Goal: Task Accomplishment & Management: Complete application form

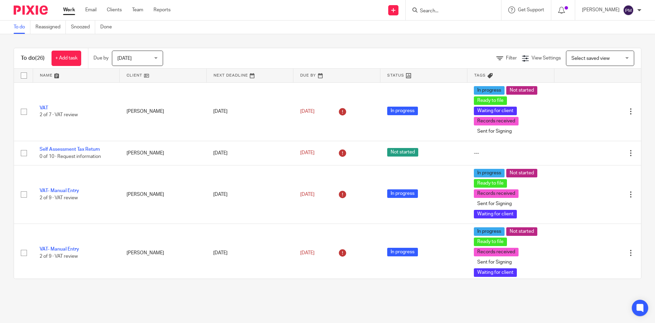
click at [436, 11] on input "Search" at bounding box center [450, 11] width 61 height 6
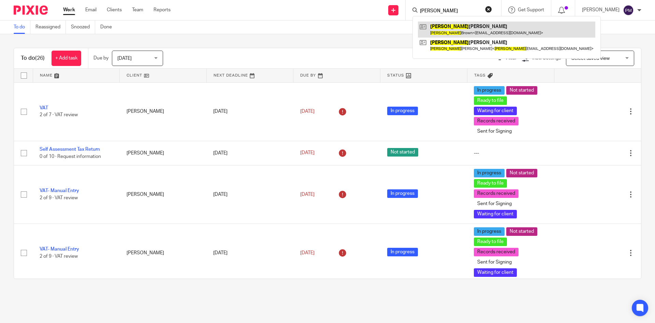
type input "AMANDA"
click at [494, 27] on link at bounding box center [507, 30] width 178 height 16
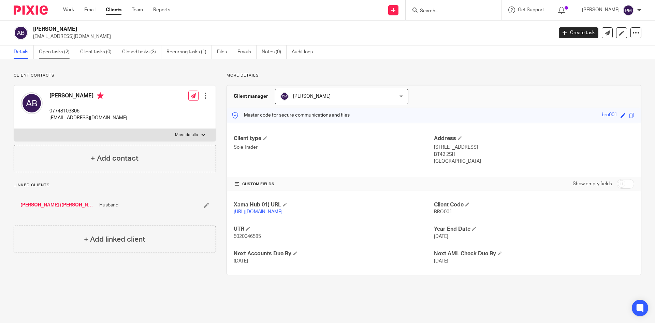
click at [57, 53] on link "Open tasks (2)" at bounding box center [57, 51] width 36 height 13
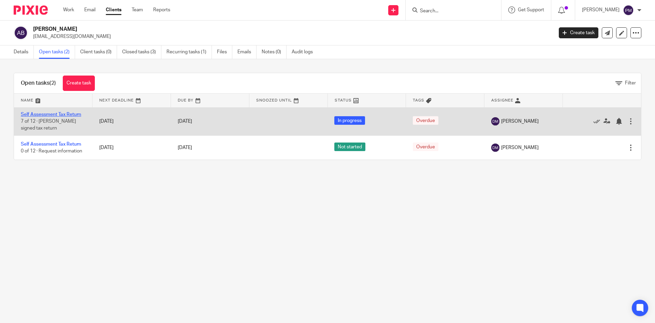
click at [58, 112] on link "Self Assessment Tax Return" at bounding box center [51, 114] width 60 height 5
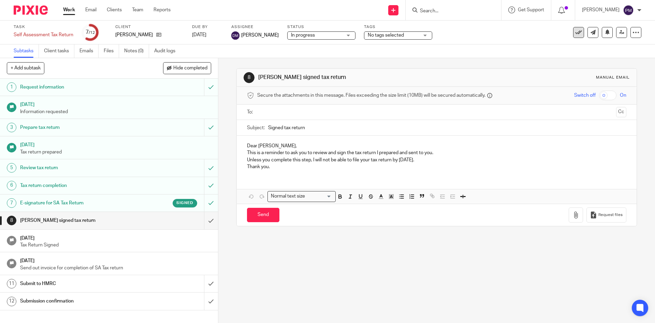
click at [576, 30] on icon at bounding box center [579, 32] width 7 height 7
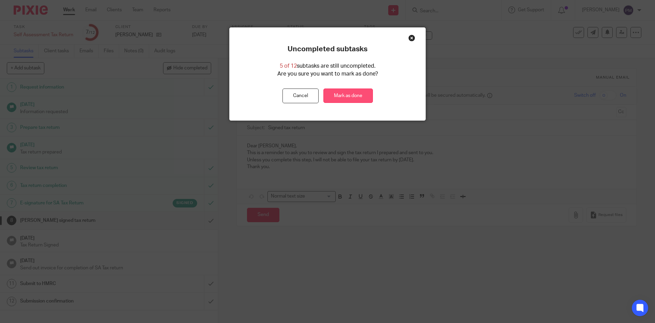
click at [329, 96] on link "Mark as done" at bounding box center [349, 95] width 50 height 15
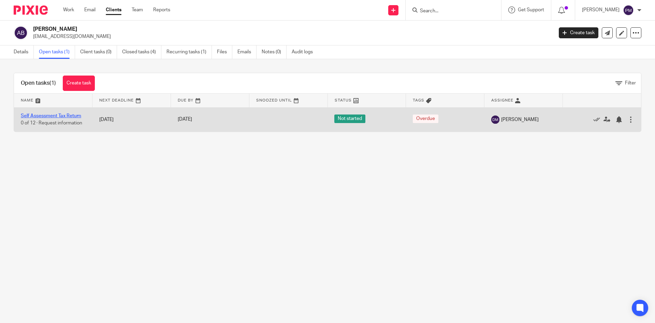
click at [54, 116] on link "Self Assessment Tax Return" at bounding box center [51, 115] width 60 height 5
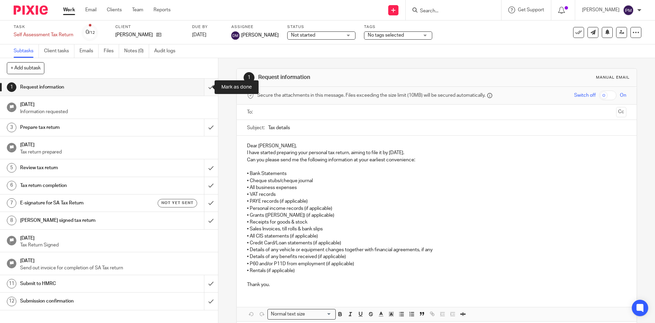
click at [202, 90] on input "submit" at bounding box center [109, 87] width 218 height 17
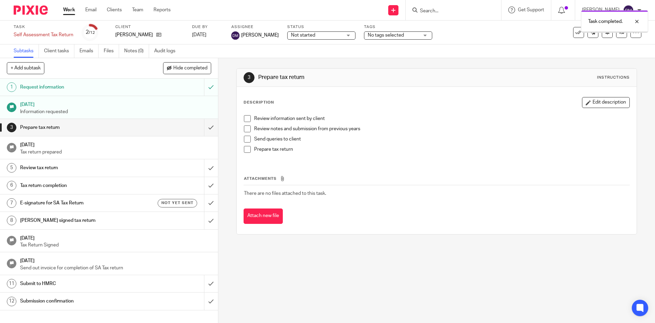
click at [207, 129] on input "submit" at bounding box center [109, 127] width 218 height 17
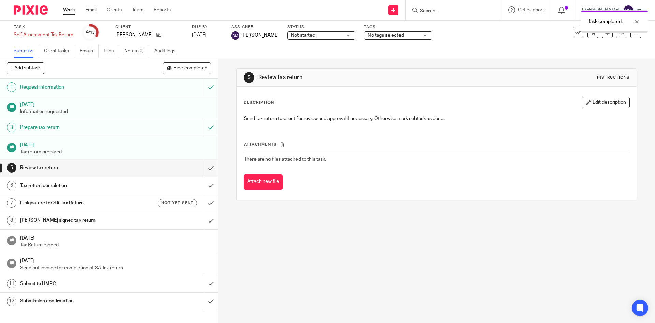
click at [208, 168] on input "submit" at bounding box center [109, 167] width 218 height 17
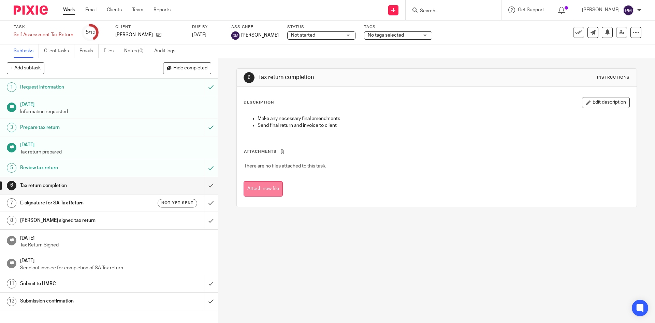
click at [273, 183] on button "Attach new file" at bounding box center [263, 188] width 39 height 15
click at [617, 167] on icon "submit" at bounding box center [619, 166] width 5 height 5
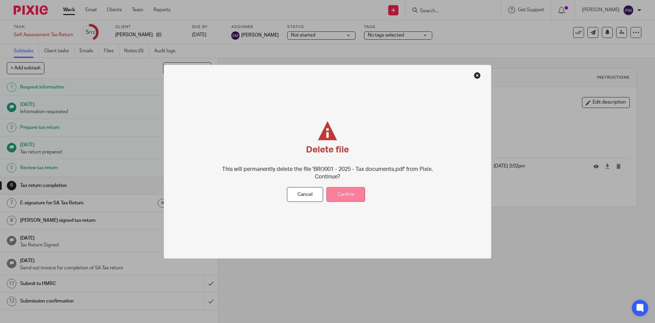
click at [346, 196] on button "Confirm" at bounding box center [346, 194] width 39 height 15
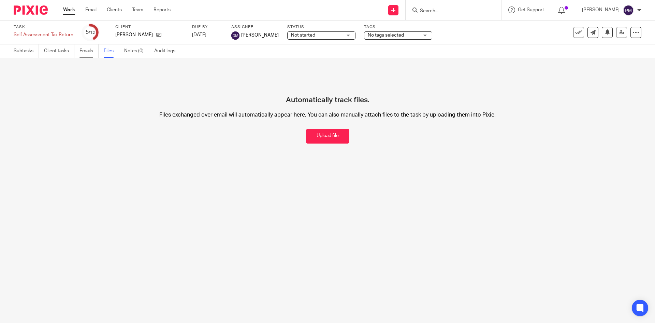
click at [87, 51] on link "Emails" at bounding box center [89, 50] width 19 height 13
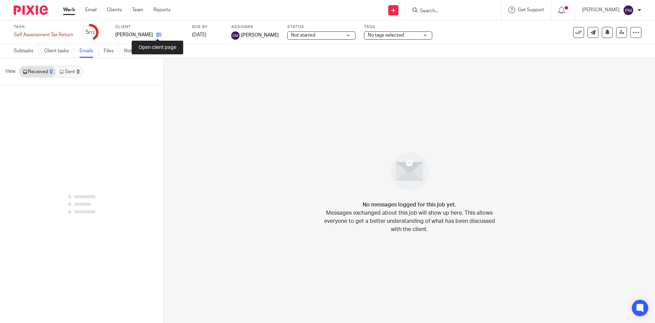
click at [158, 34] on icon at bounding box center [158, 34] width 5 height 5
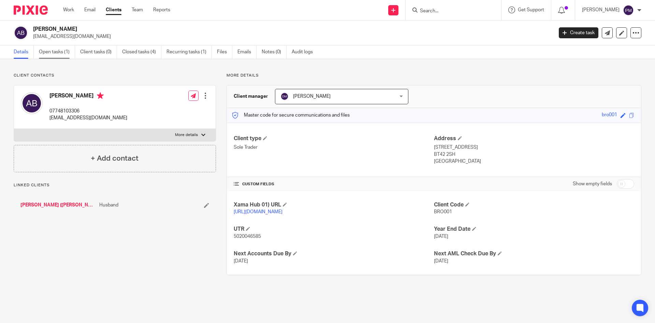
click at [45, 56] on link "Open tasks (1)" at bounding box center [57, 51] width 36 height 13
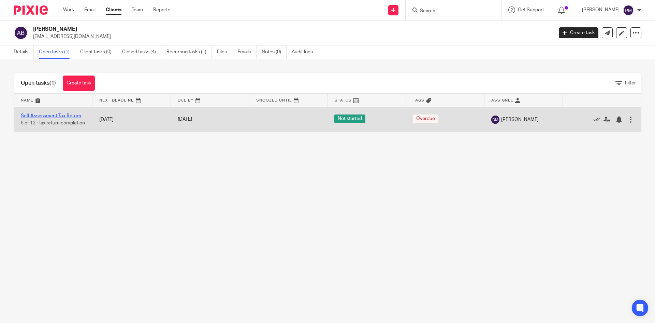
click at [60, 113] on link "Self Assessment Tax Return" at bounding box center [51, 115] width 60 height 5
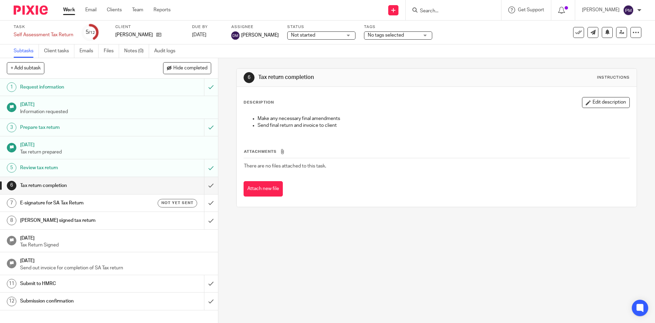
click at [72, 203] on h1 "E-signature for SA Tax Return" at bounding box center [79, 203] width 118 height 10
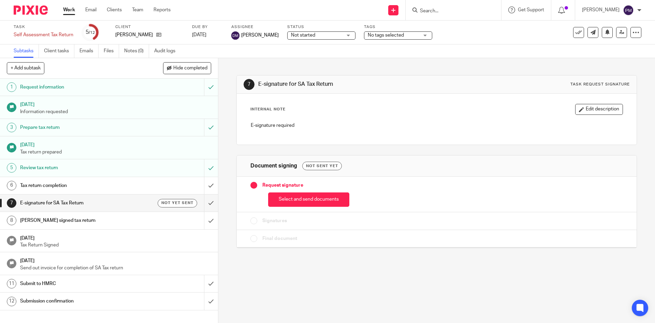
click at [204, 186] on input "submit" at bounding box center [109, 185] width 218 height 17
drag, startPoint x: 314, startPoint y: 197, endPoint x: 298, endPoint y: 196, distance: 15.5
click at [314, 197] on button "Select and send documents" at bounding box center [308, 199] width 81 height 15
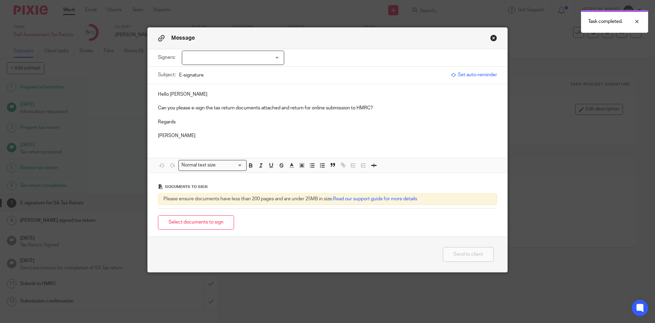
click at [197, 63] on div at bounding box center [233, 58] width 102 height 14
click at [202, 72] on span "Amanda Brown" at bounding box center [211, 71] width 38 height 5
checkbox input "true"
click at [186, 220] on button "Select documents to sign" at bounding box center [196, 222] width 76 height 15
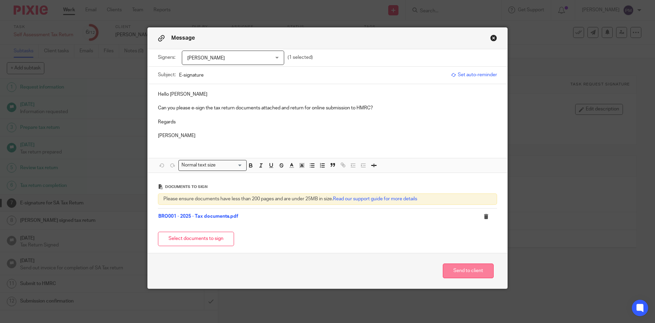
click at [465, 272] on button "Send to client" at bounding box center [468, 270] width 51 height 15
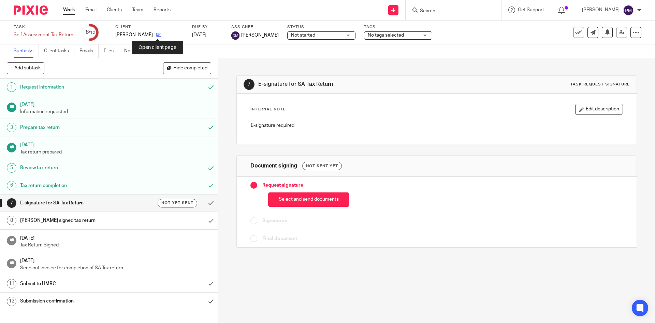
click at [160, 33] on icon at bounding box center [158, 34] width 5 height 5
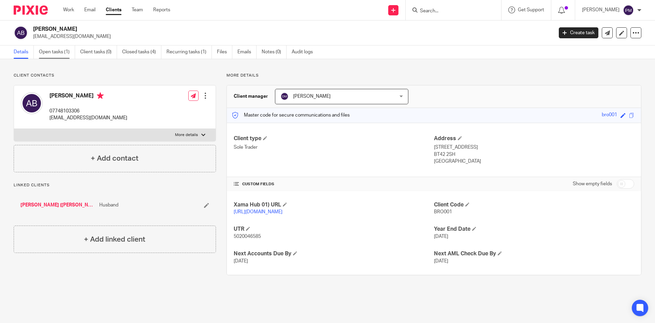
click at [55, 52] on link "Open tasks (1)" at bounding box center [57, 51] width 36 height 13
